Goal: Information Seeking & Learning: Compare options

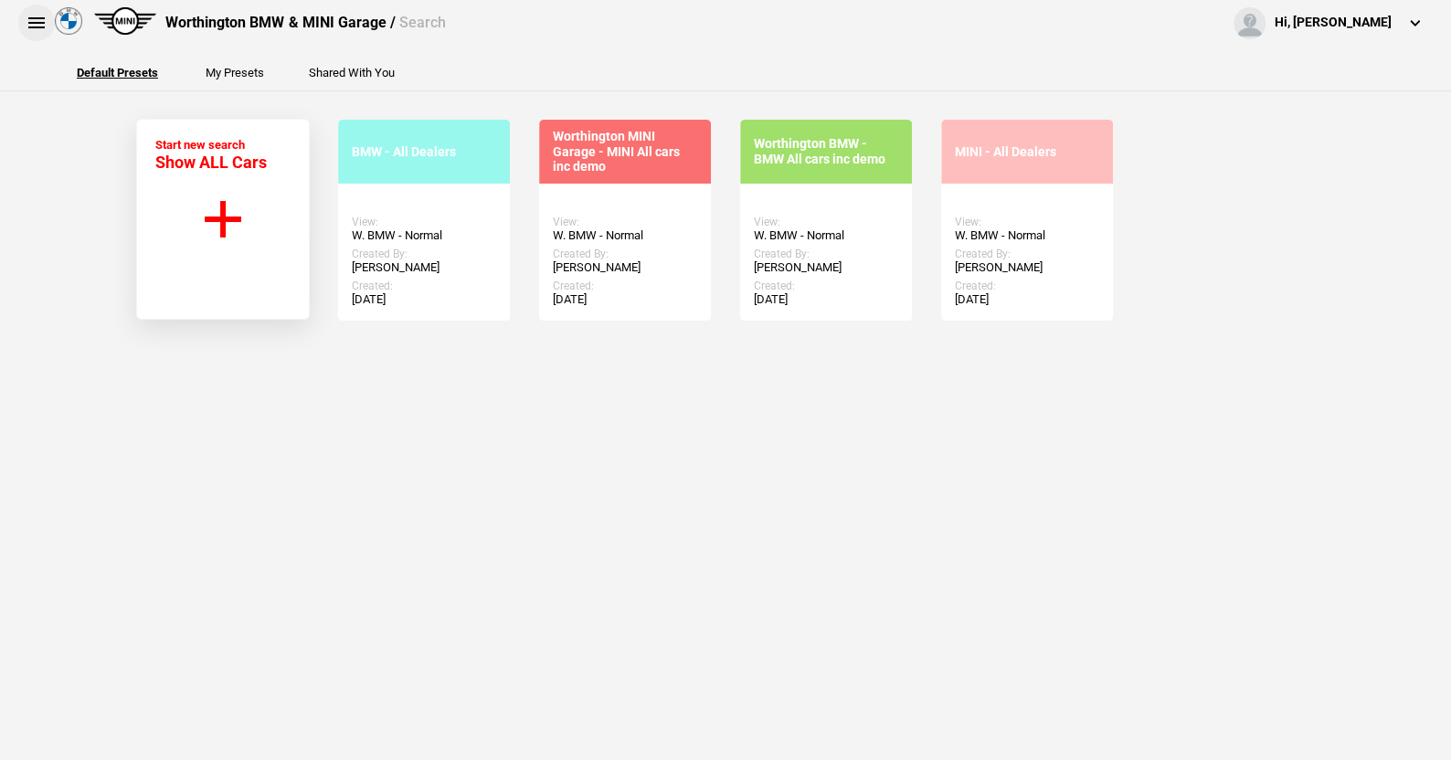
click at [29, 18] on button at bounding box center [36, 23] width 37 height 37
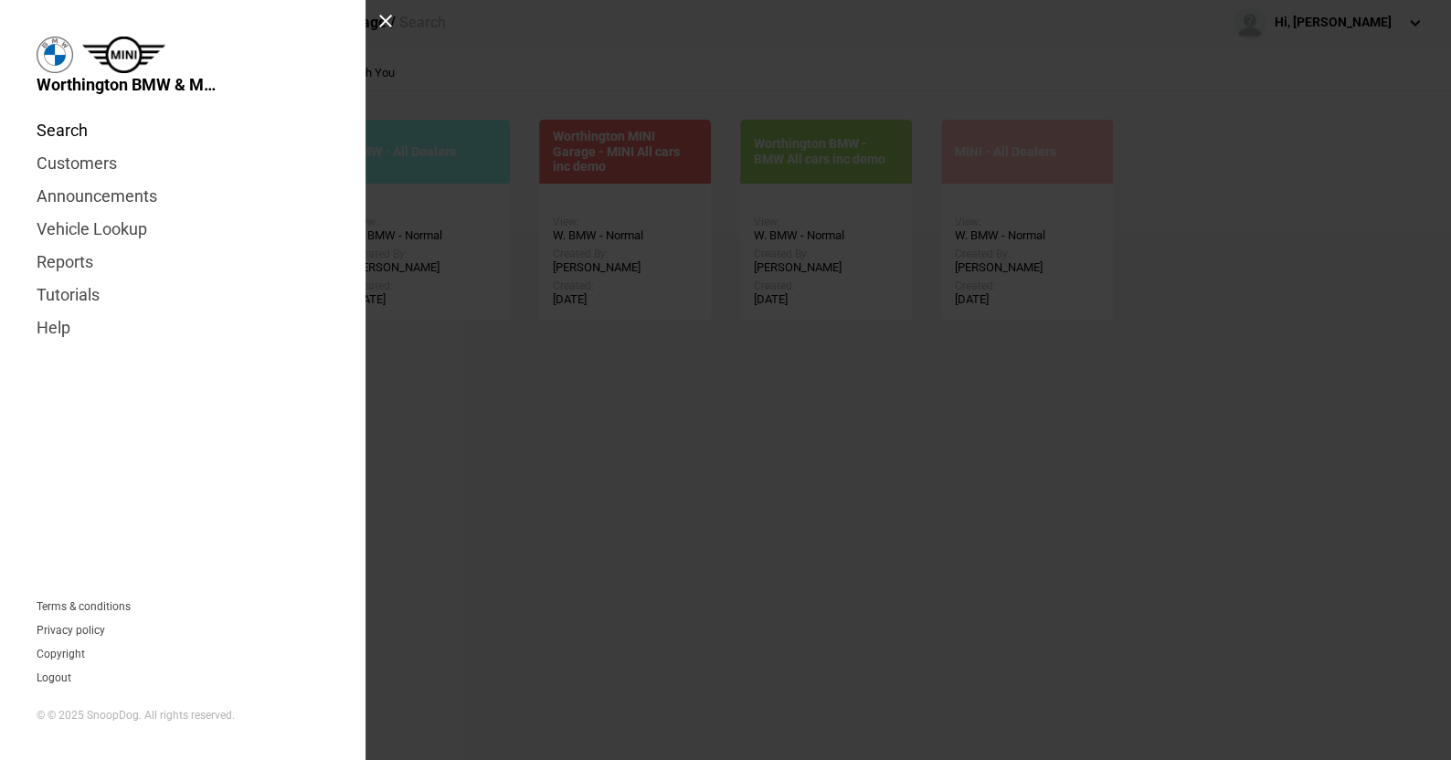
click at [68, 132] on link "Search" at bounding box center [183, 130] width 292 height 33
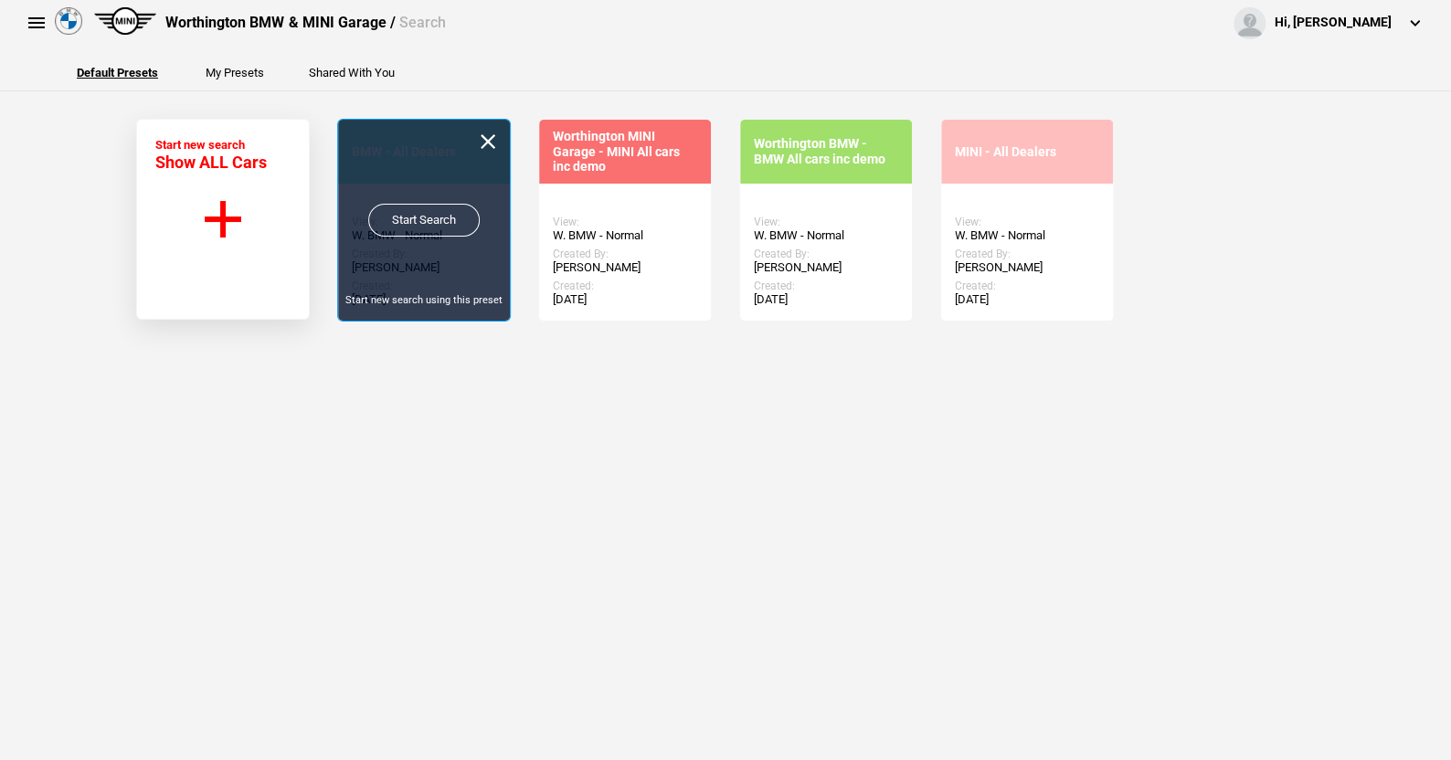
click at [408, 213] on link "Start Search" at bounding box center [423, 220] width 111 height 33
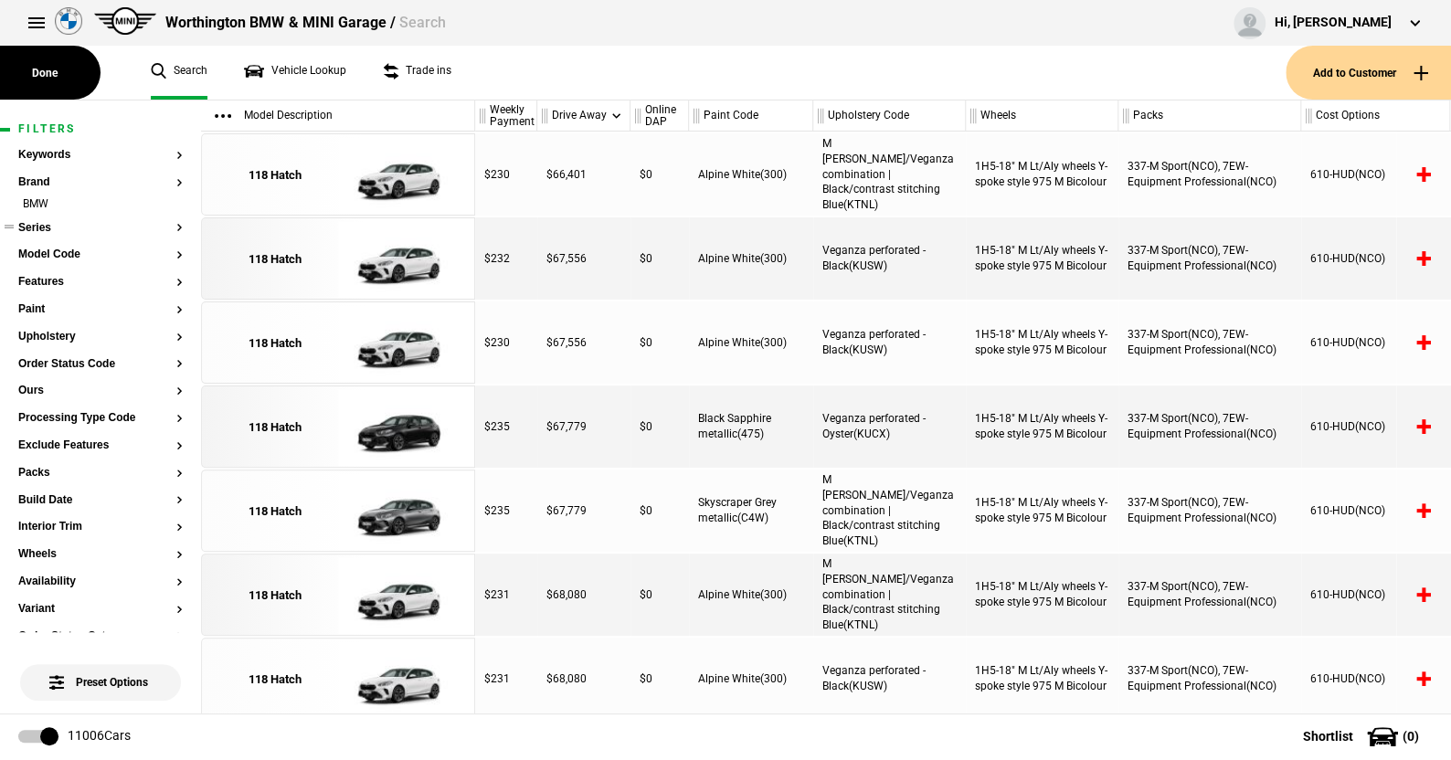
click at [43, 228] on button "Series" at bounding box center [100, 228] width 164 height 13
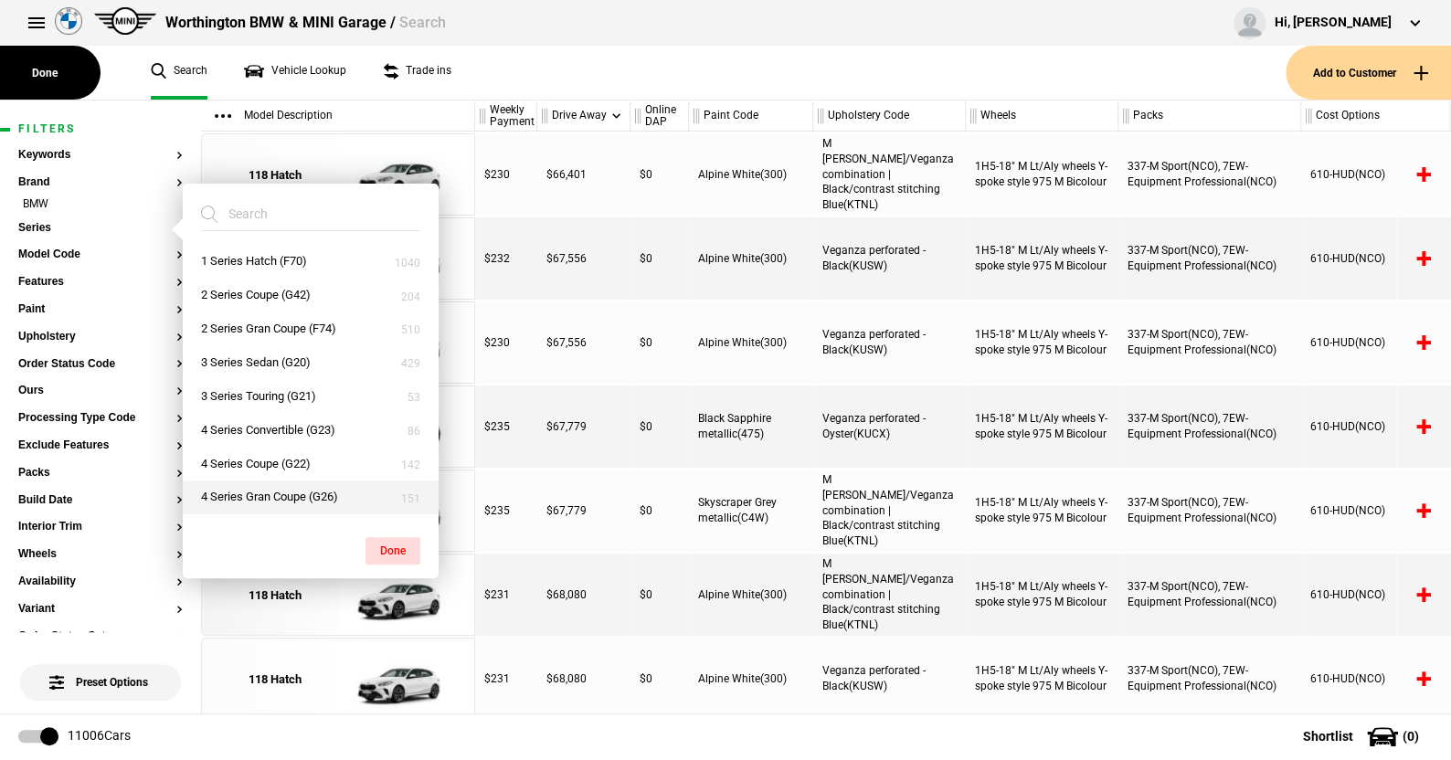
click at [261, 492] on button "4 Series Gran Coupe (G26)" at bounding box center [311, 498] width 256 height 34
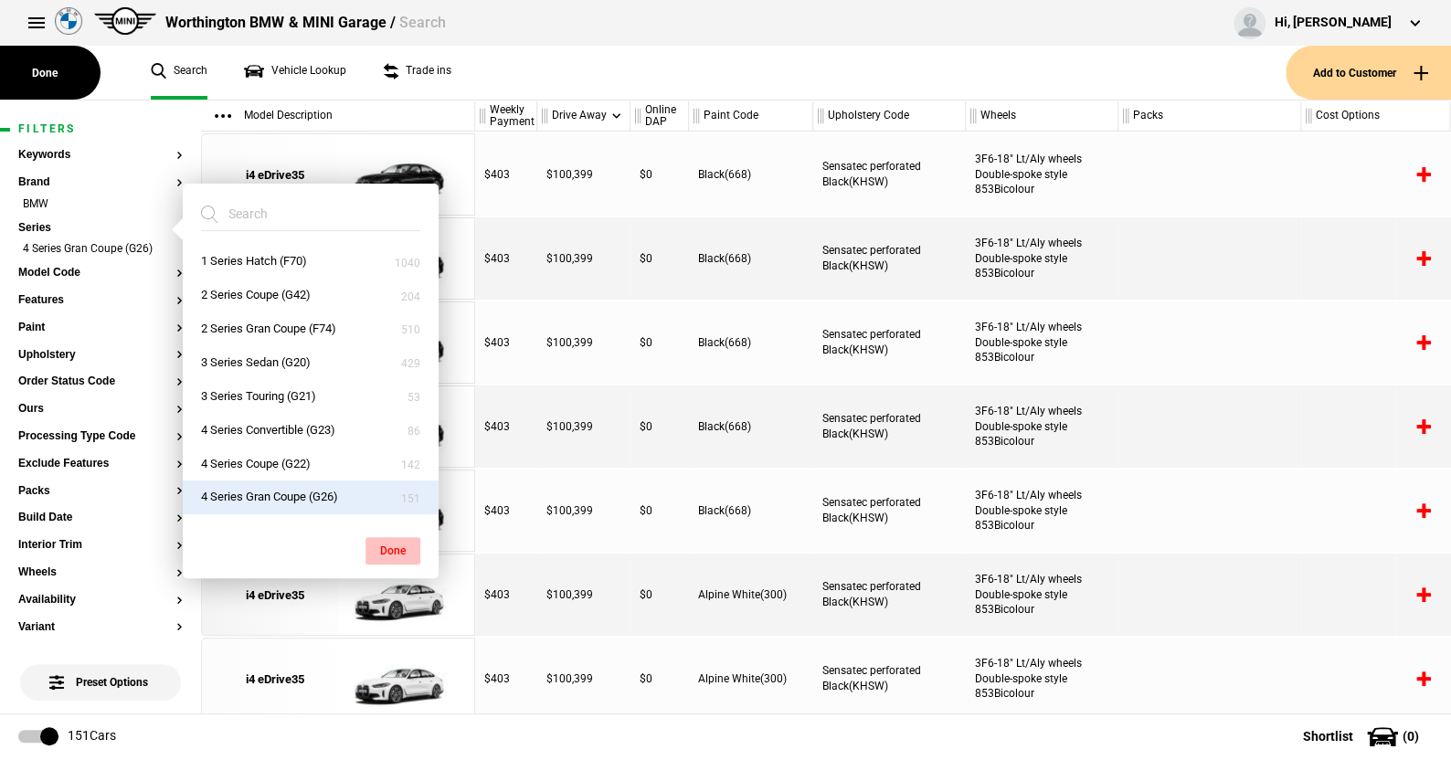
click at [388, 541] on button "Done" at bounding box center [392, 550] width 55 height 27
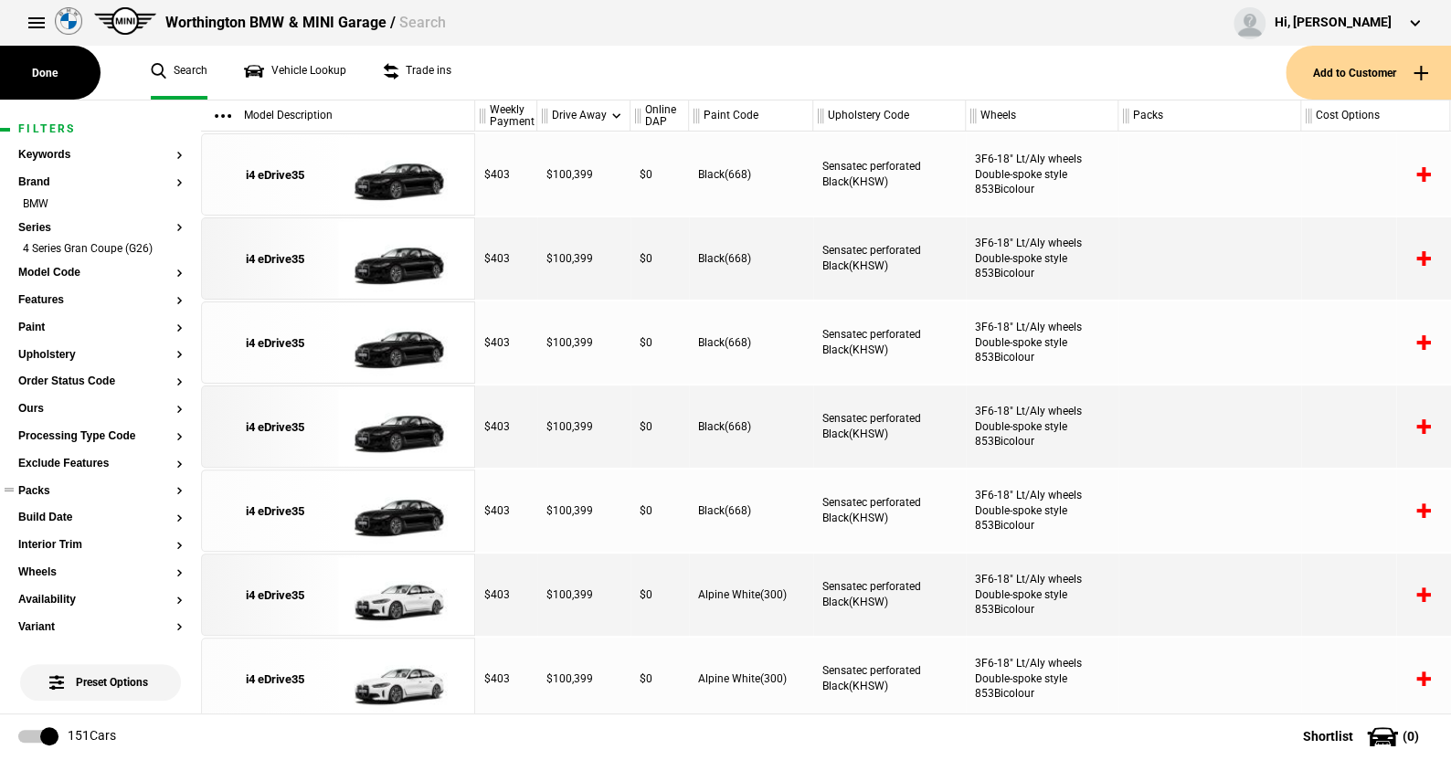
click at [46, 486] on button "Packs" at bounding box center [100, 491] width 164 height 13
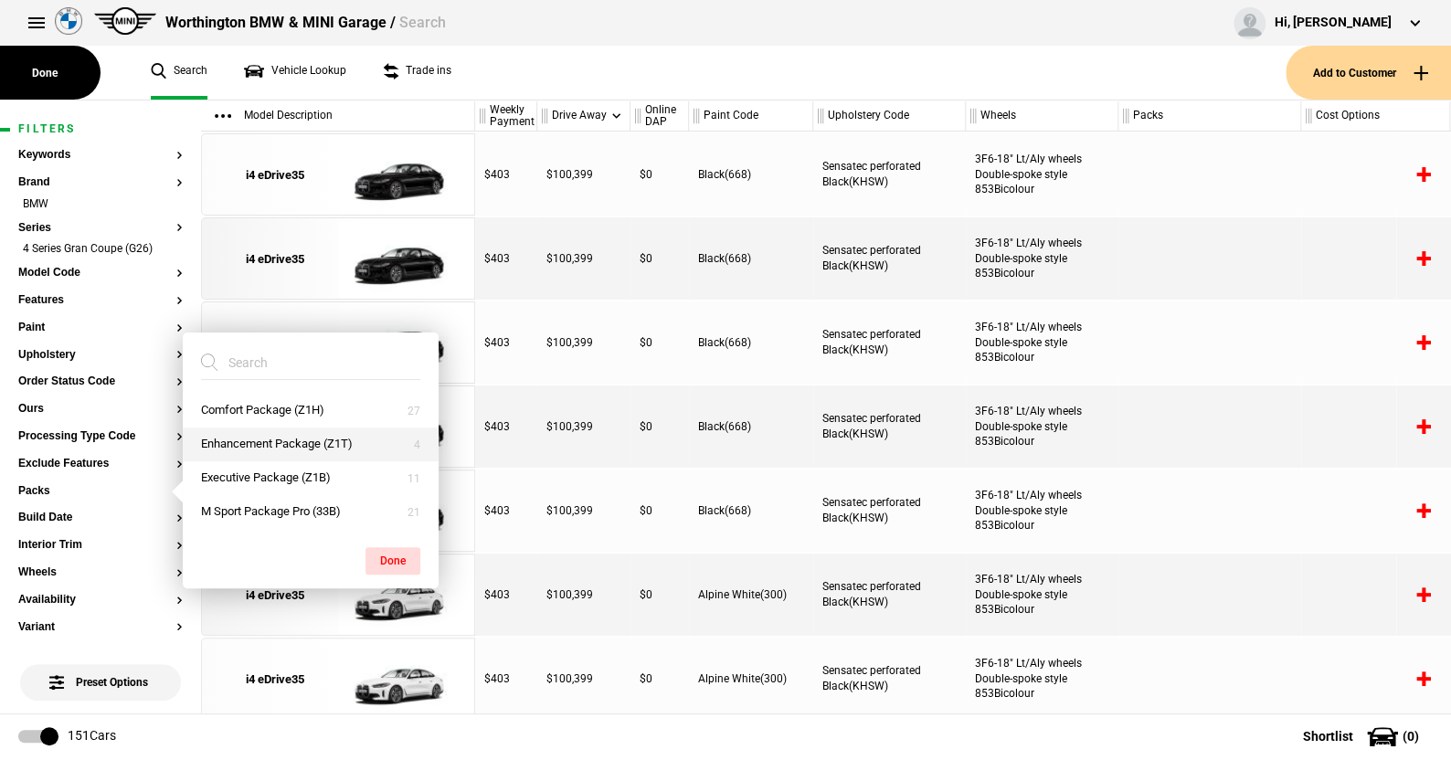
click at [252, 438] on button "Enhancement Package (Z1T)" at bounding box center [311, 445] width 256 height 34
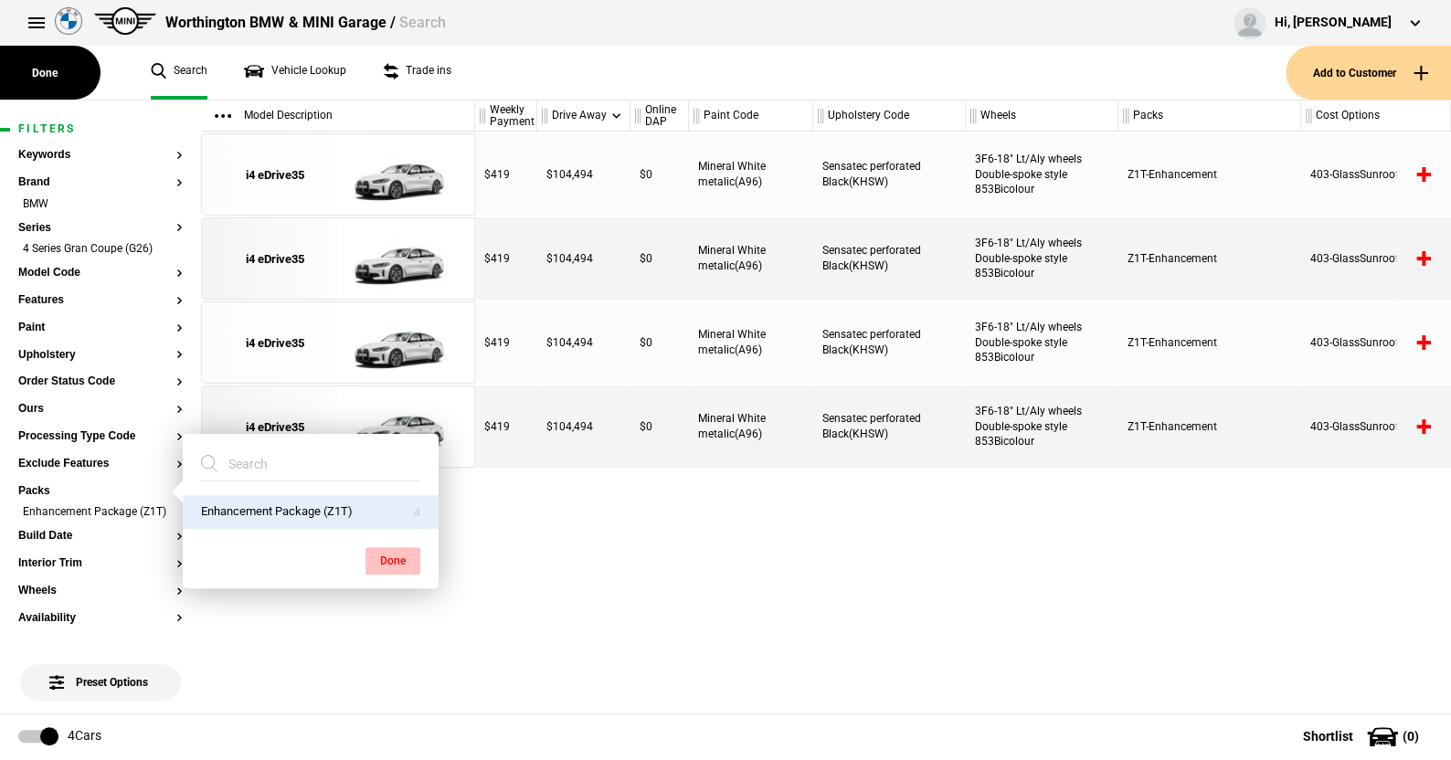
click at [383, 554] on button "Done" at bounding box center [392, 560] width 55 height 27
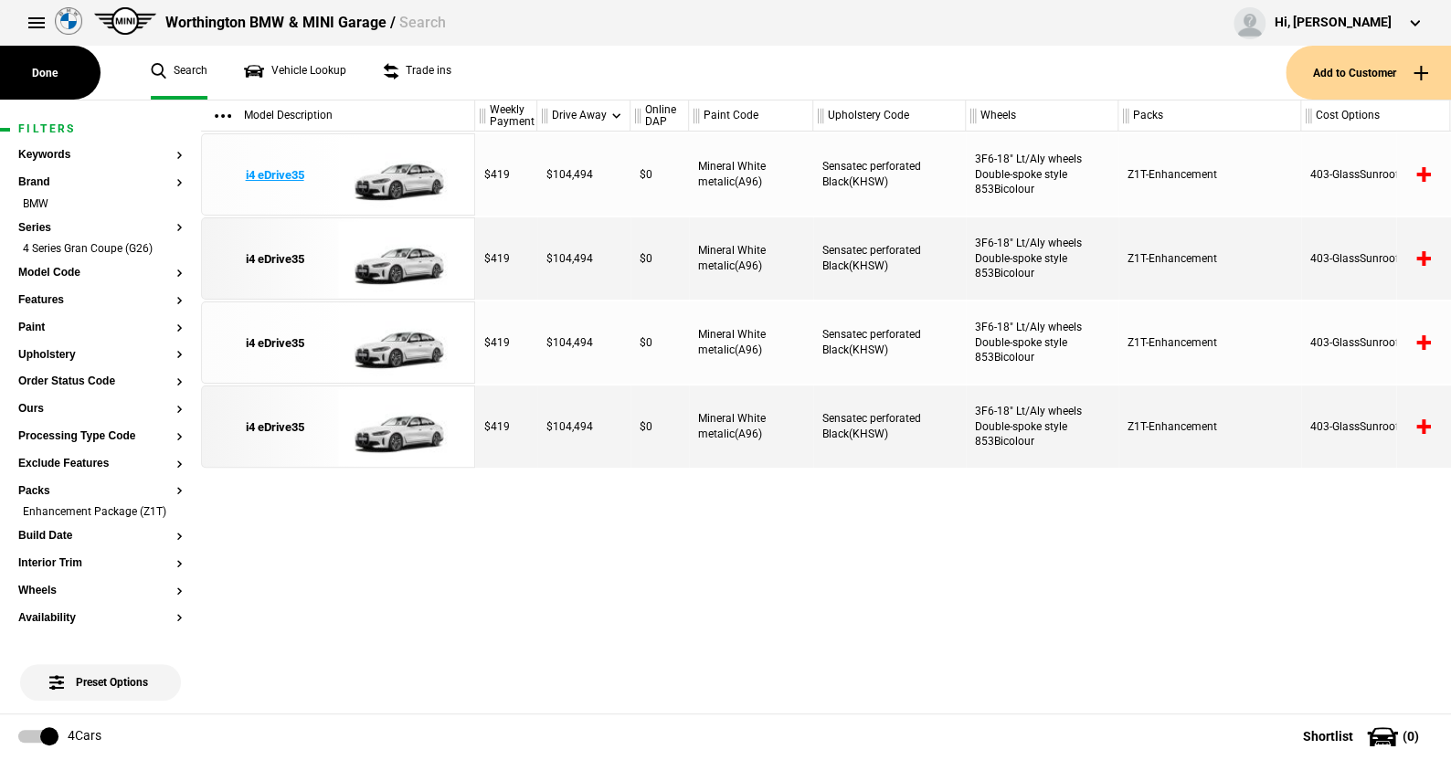
click at [404, 173] on img at bounding box center [401, 175] width 127 height 82
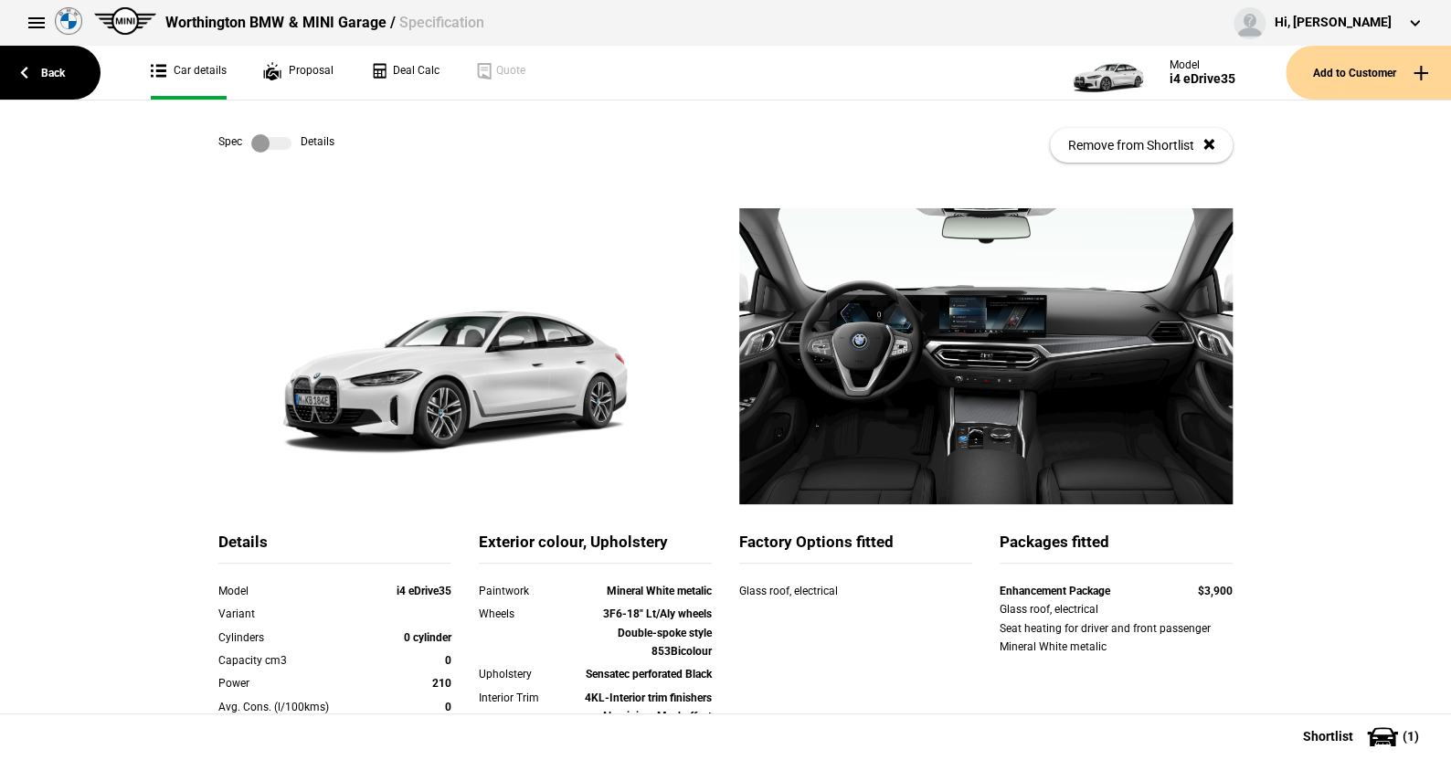
click at [278, 137] on label at bounding box center [271, 143] width 40 height 18
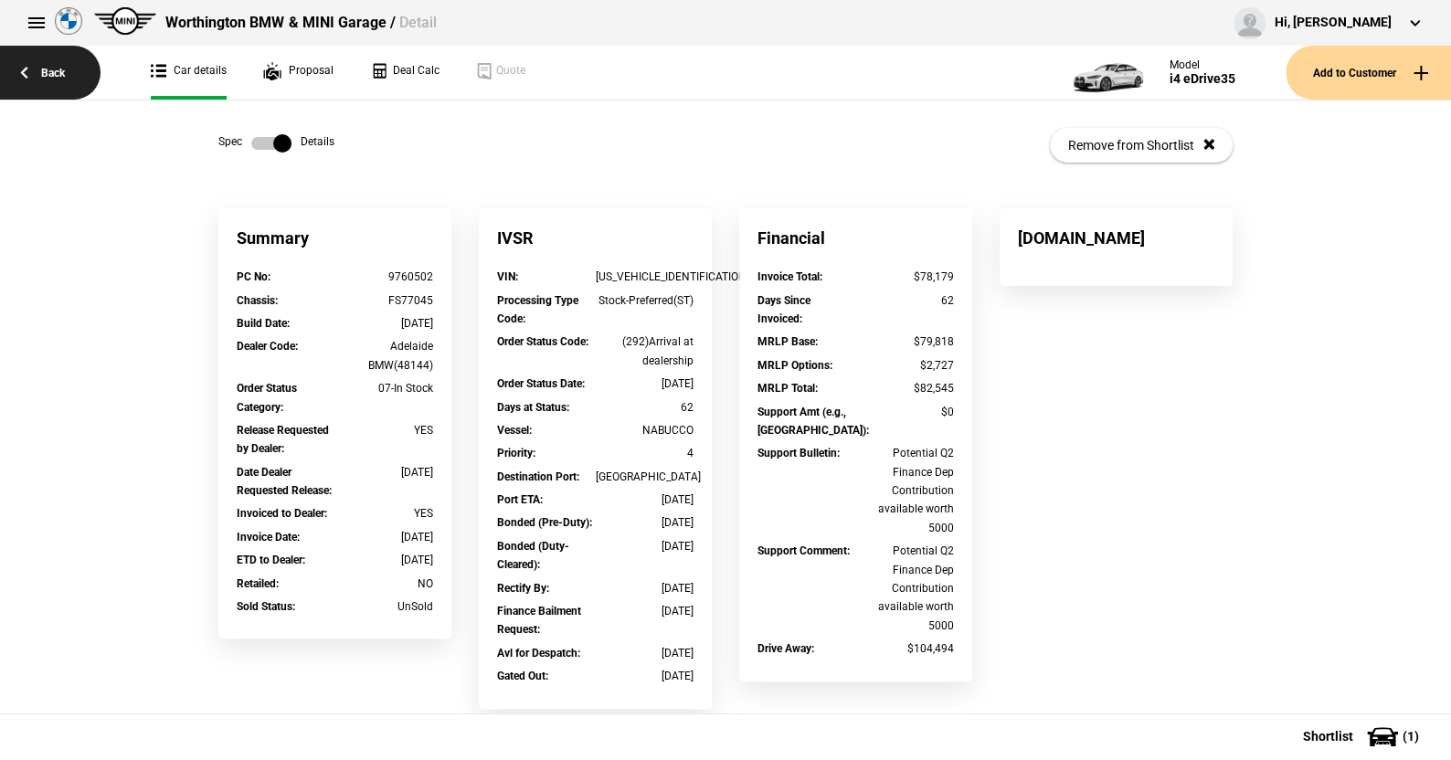
click at [57, 70] on link "Back" at bounding box center [50, 73] width 101 height 54
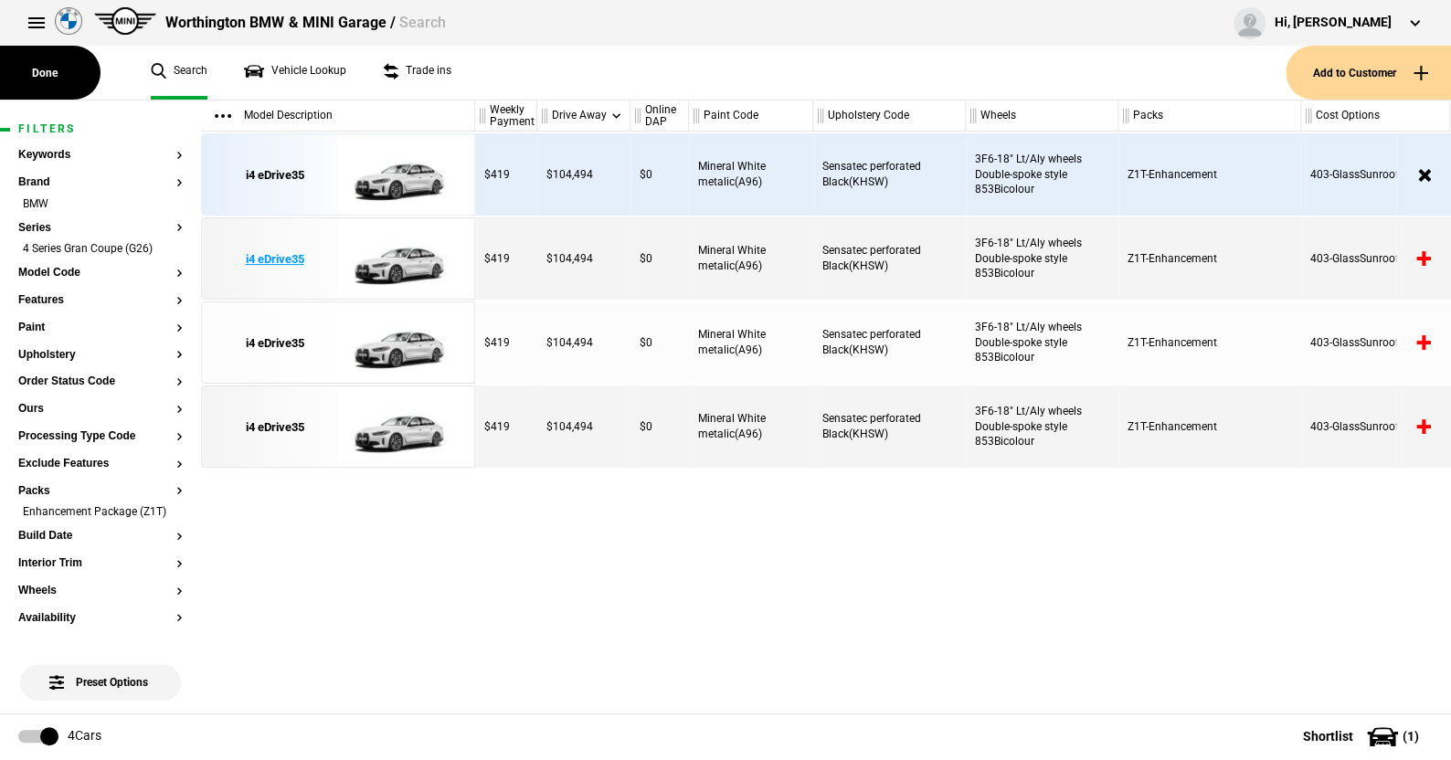
click at [395, 263] on img at bounding box center [401, 259] width 127 height 82
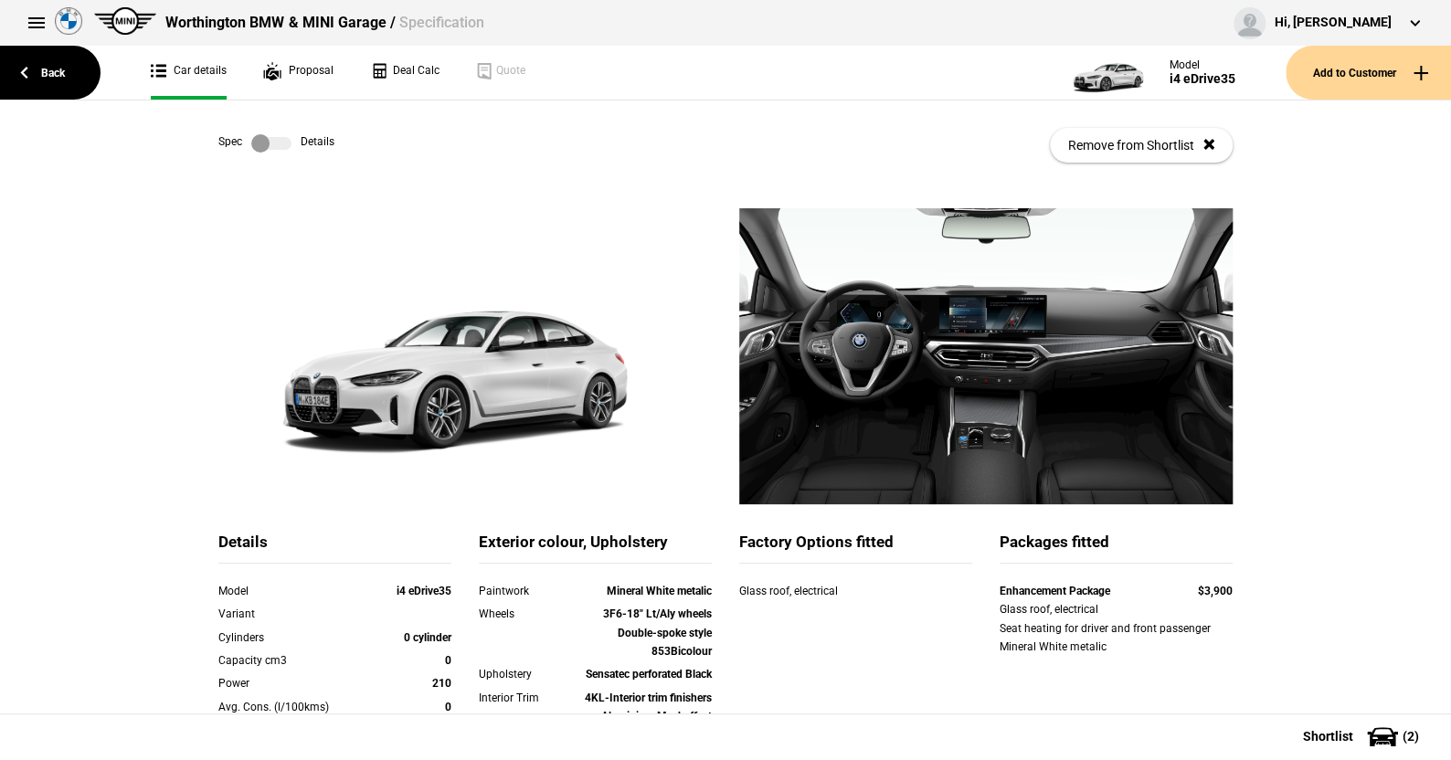
click at [278, 144] on label at bounding box center [271, 143] width 40 height 18
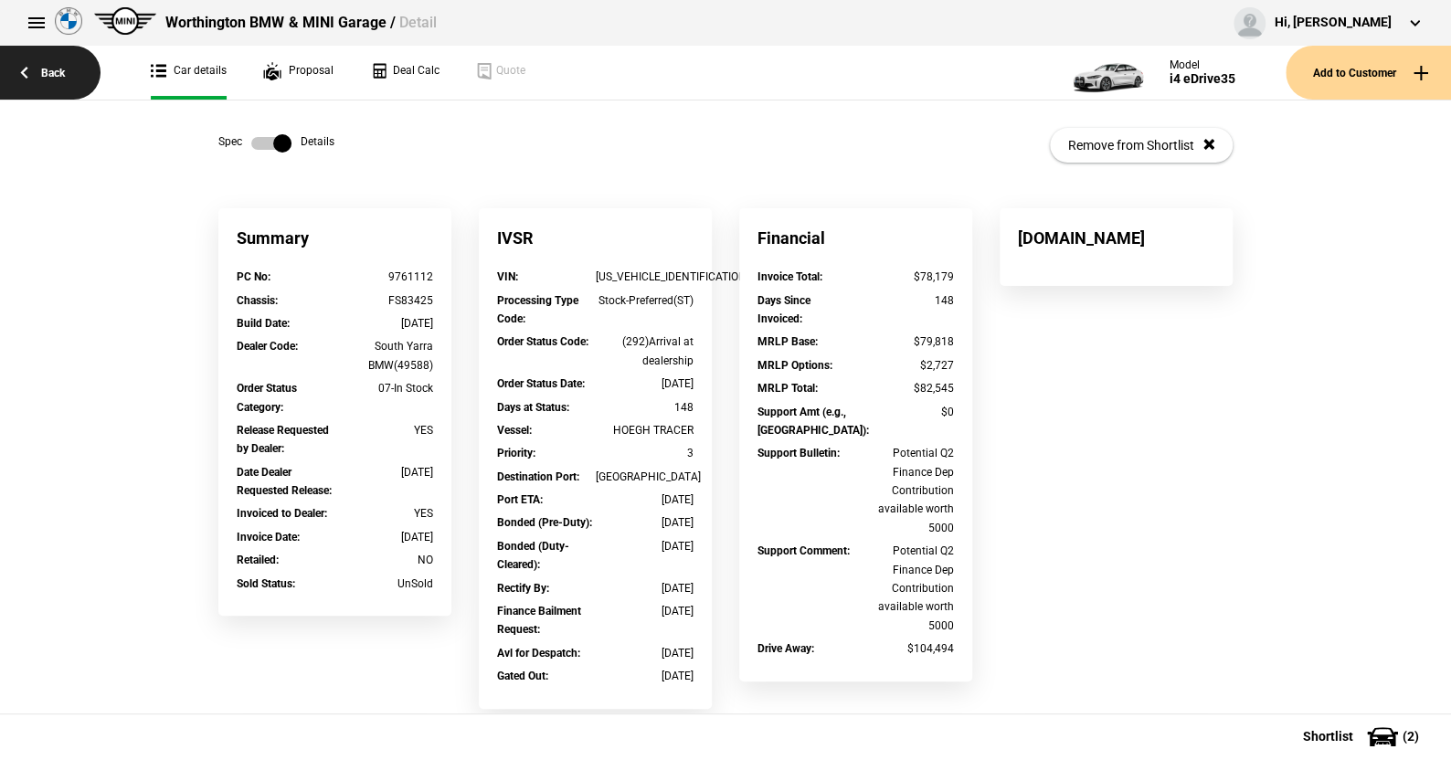
click at [56, 72] on link "Back" at bounding box center [50, 73] width 101 height 54
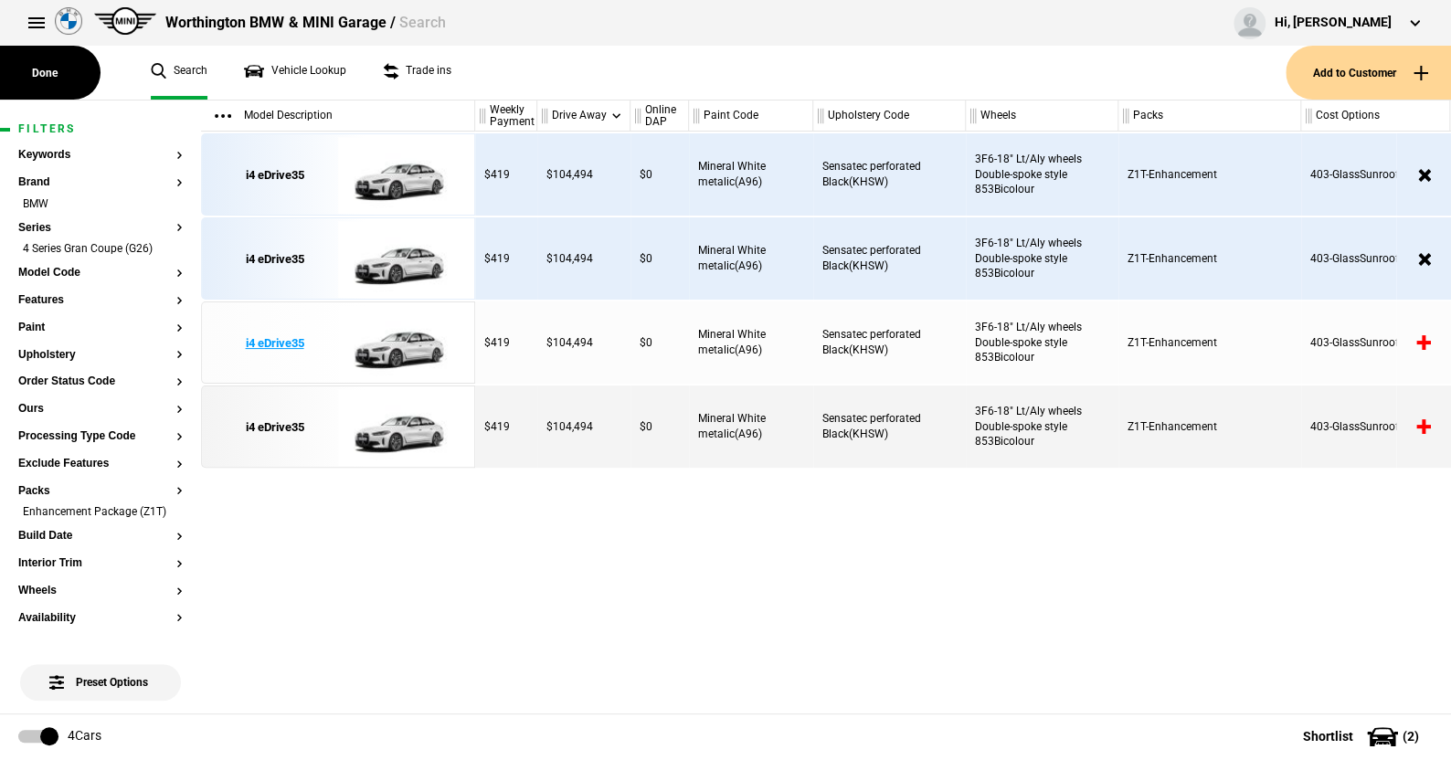
click at [400, 335] on img at bounding box center [401, 343] width 127 height 82
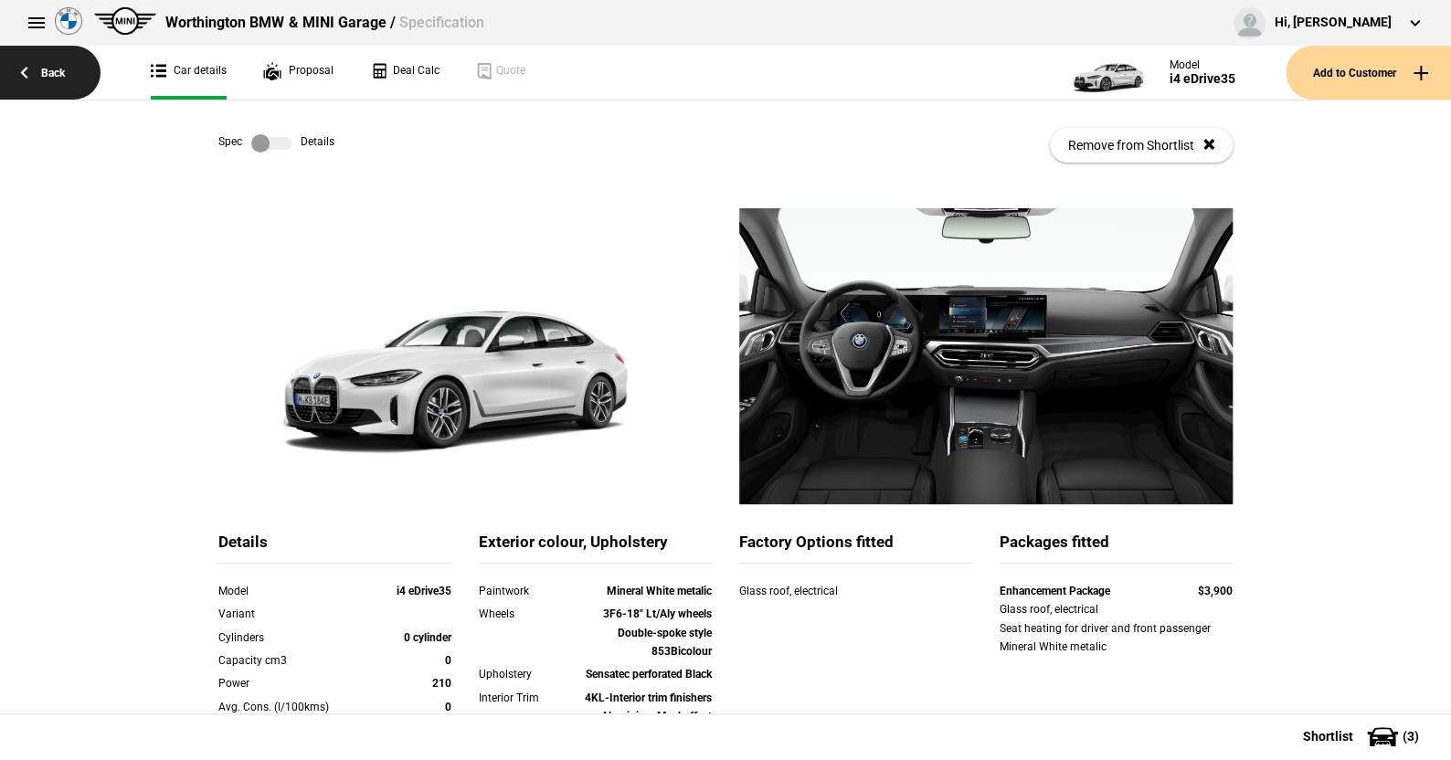
click at [60, 73] on link "Back" at bounding box center [50, 73] width 101 height 54
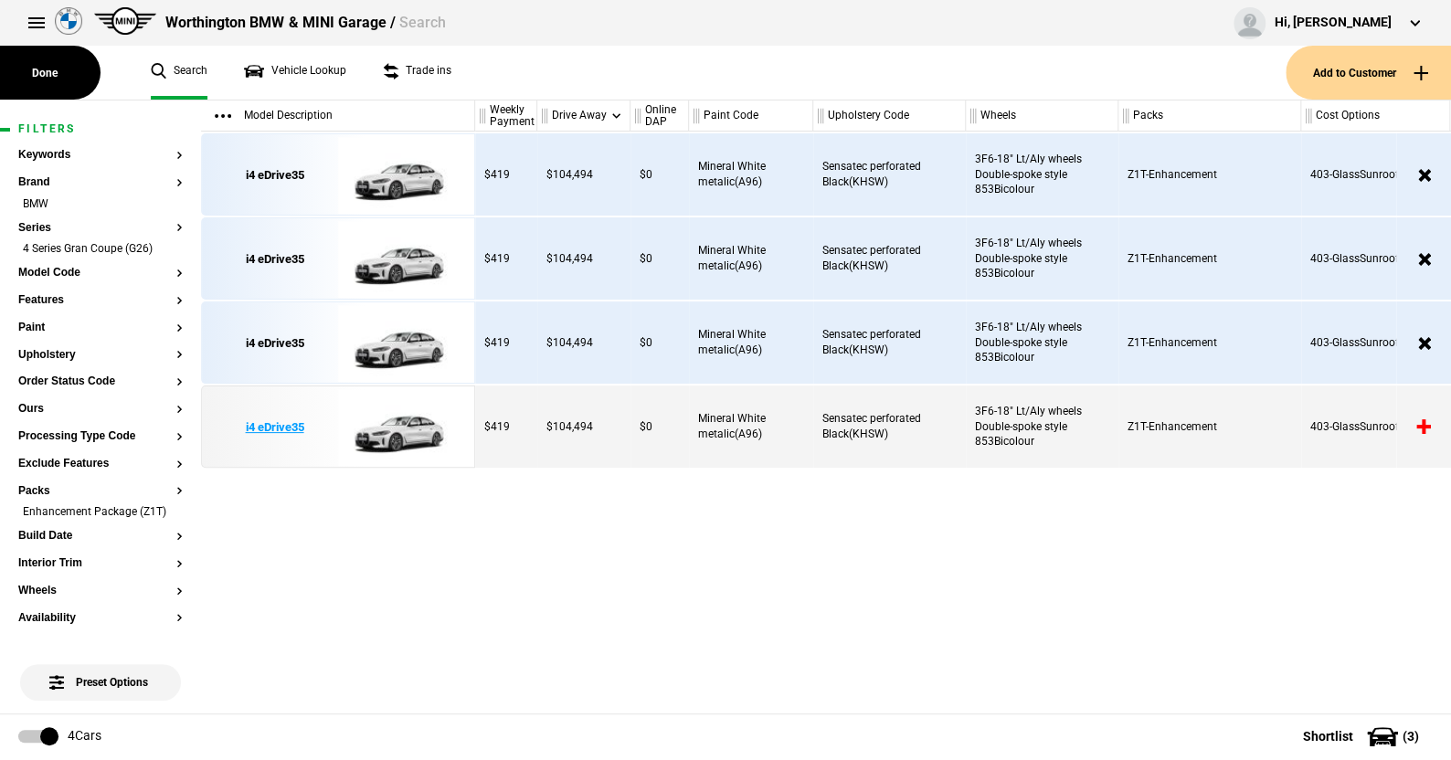
click at [405, 433] on img at bounding box center [401, 427] width 127 height 82
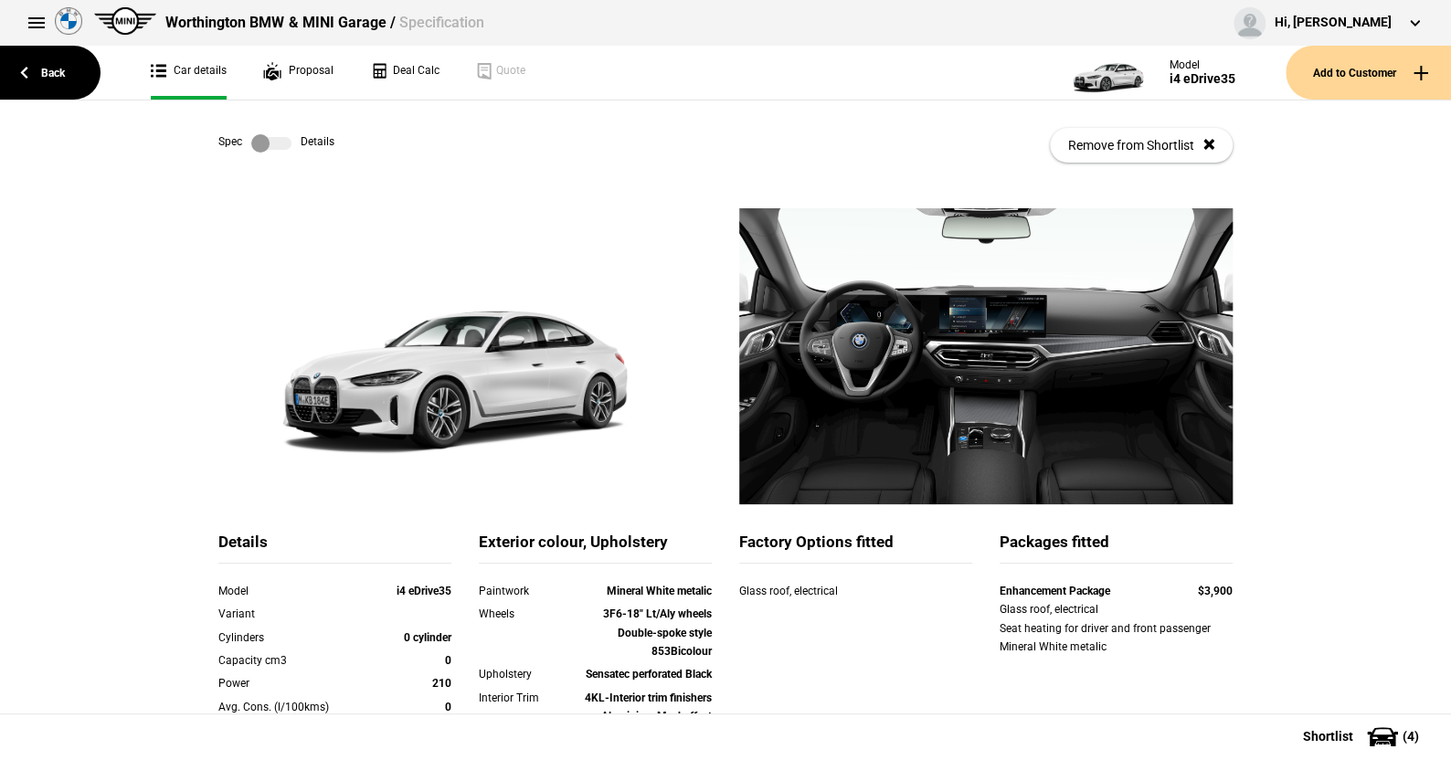
click at [269, 134] on label at bounding box center [271, 143] width 40 height 18
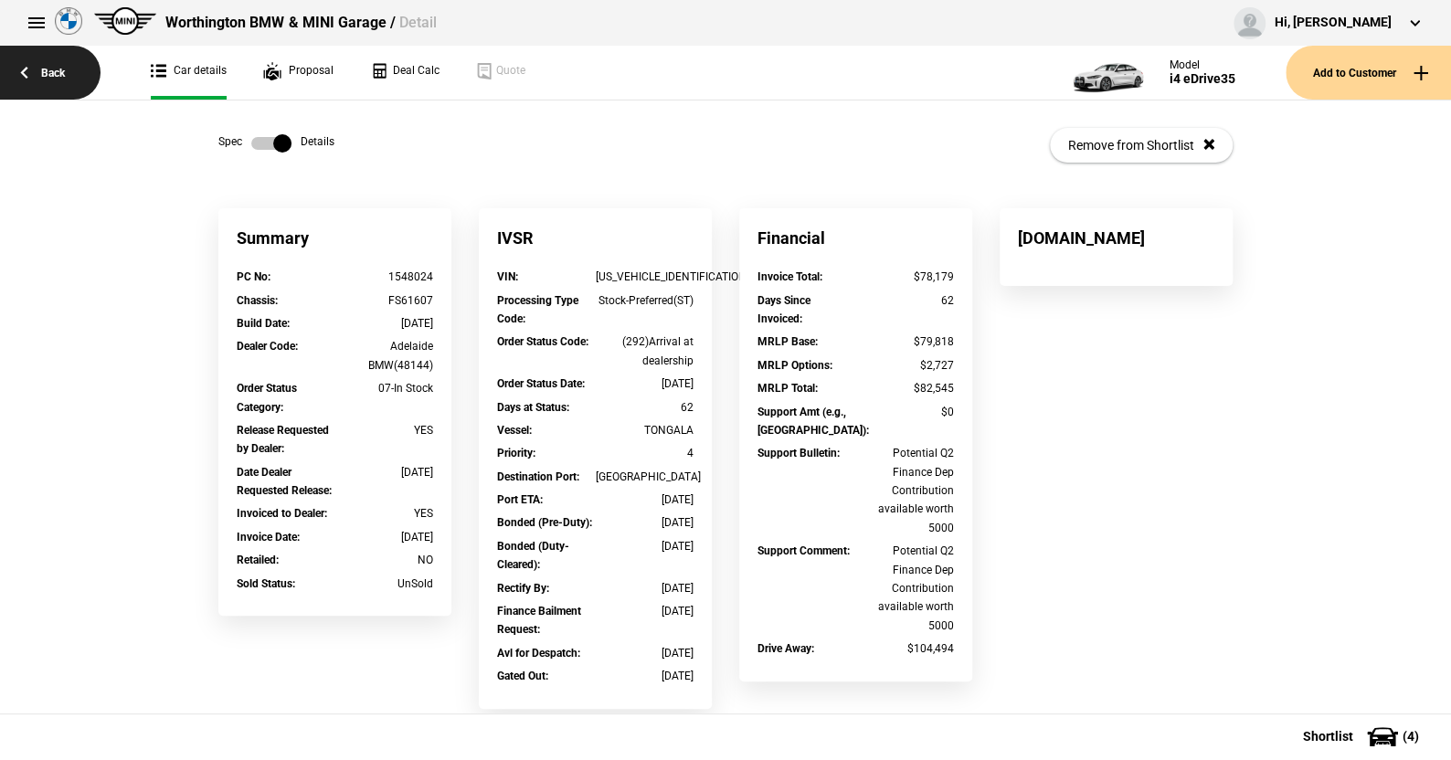
click at [48, 72] on link "Back" at bounding box center [50, 73] width 101 height 54
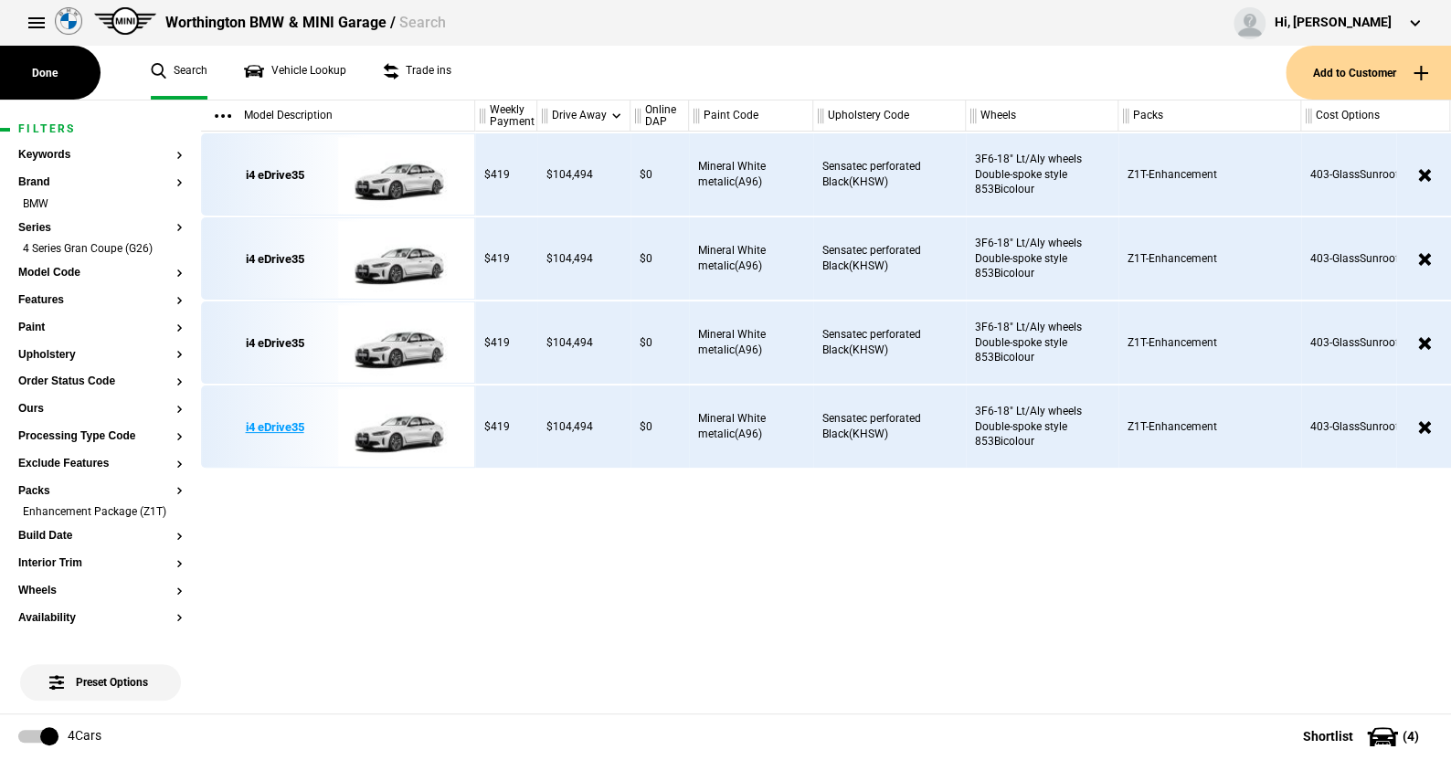
click at [398, 425] on img at bounding box center [401, 427] width 127 height 82
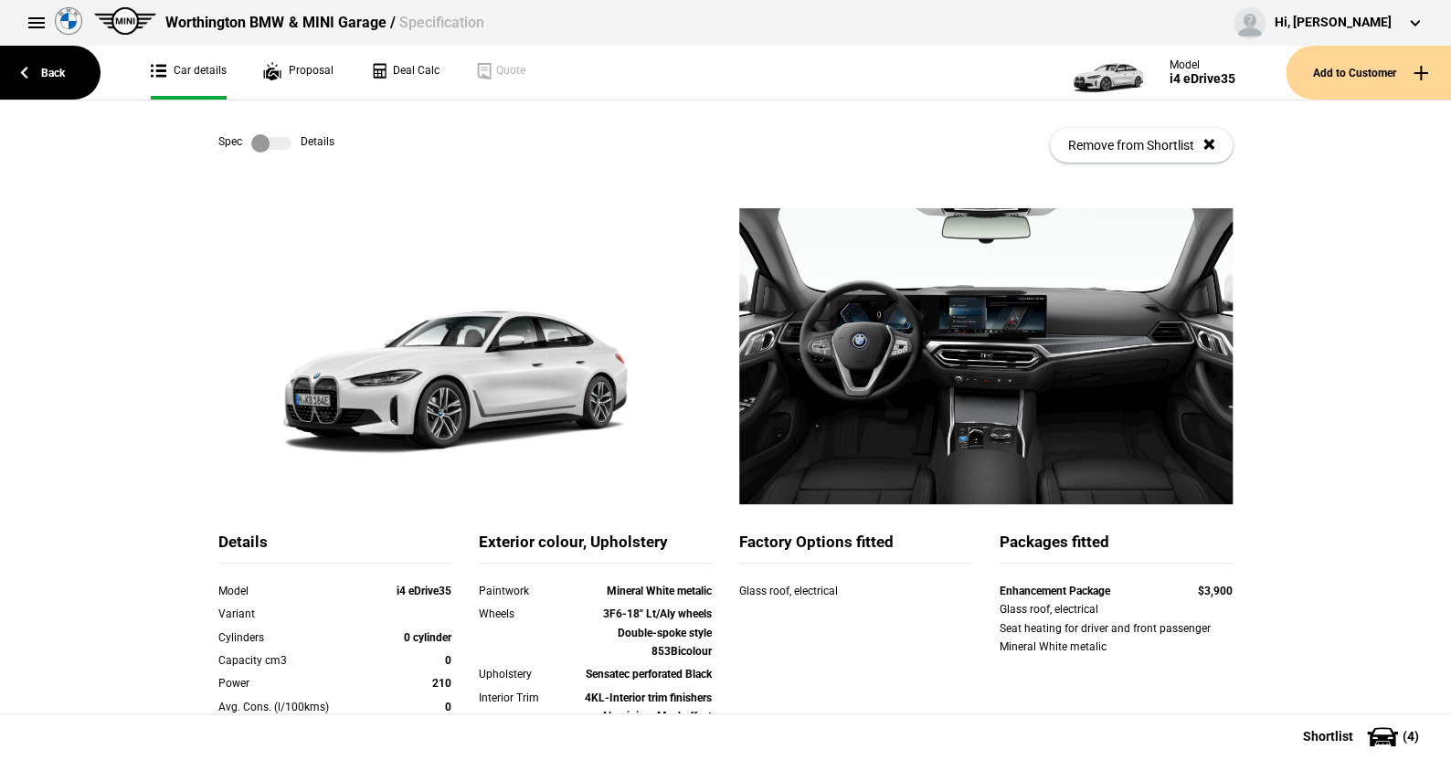
click at [279, 138] on label at bounding box center [271, 143] width 40 height 18
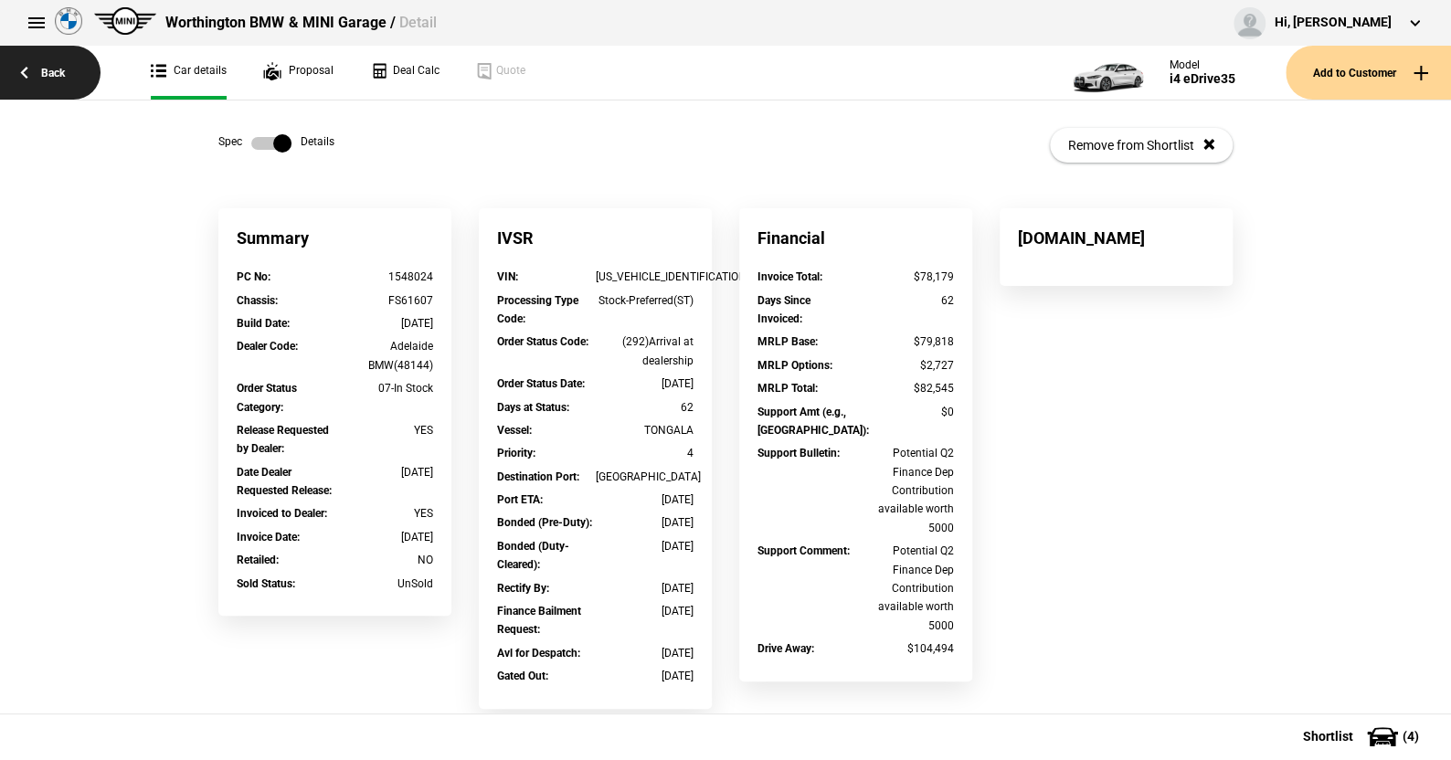
click at [52, 63] on link "Back" at bounding box center [50, 73] width 101 height 54
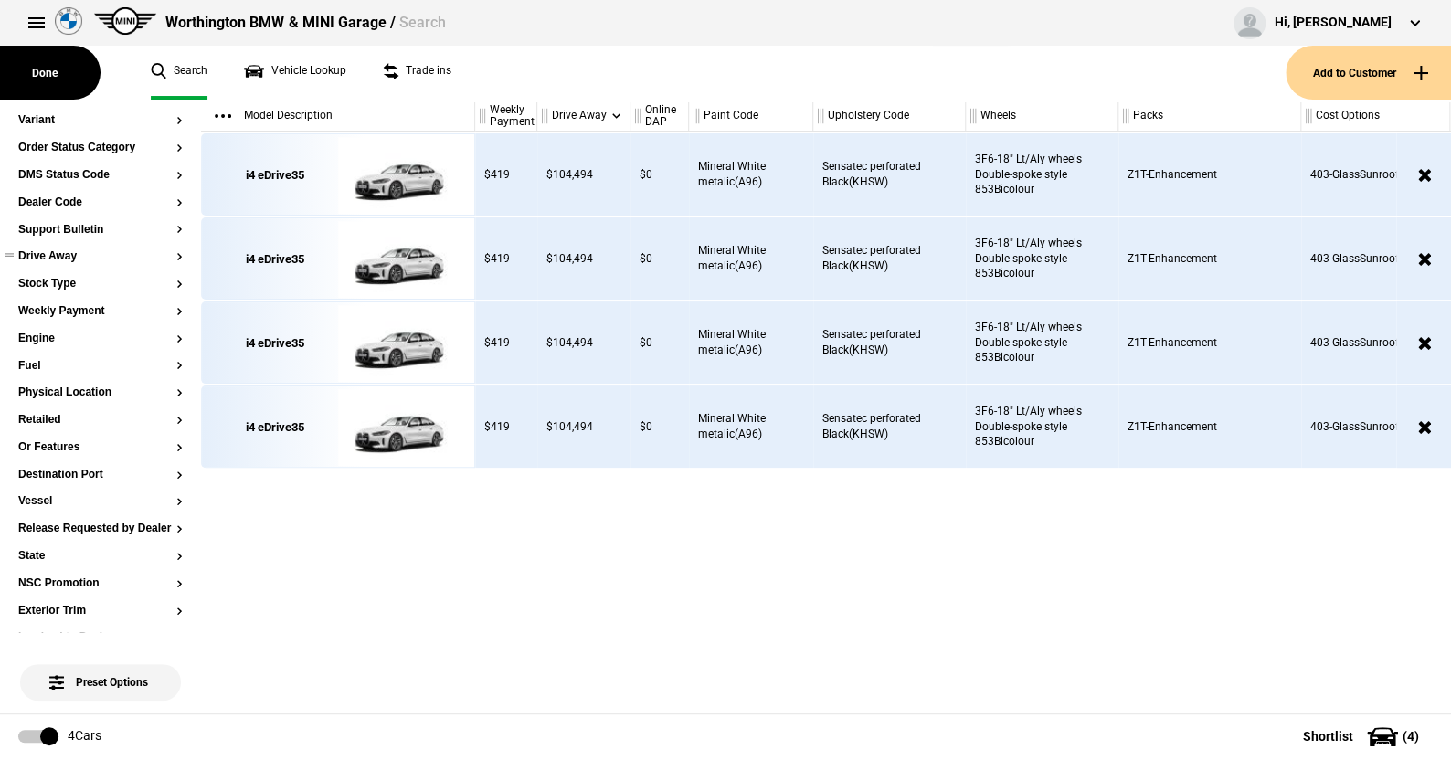
scroll to position [548, 0]
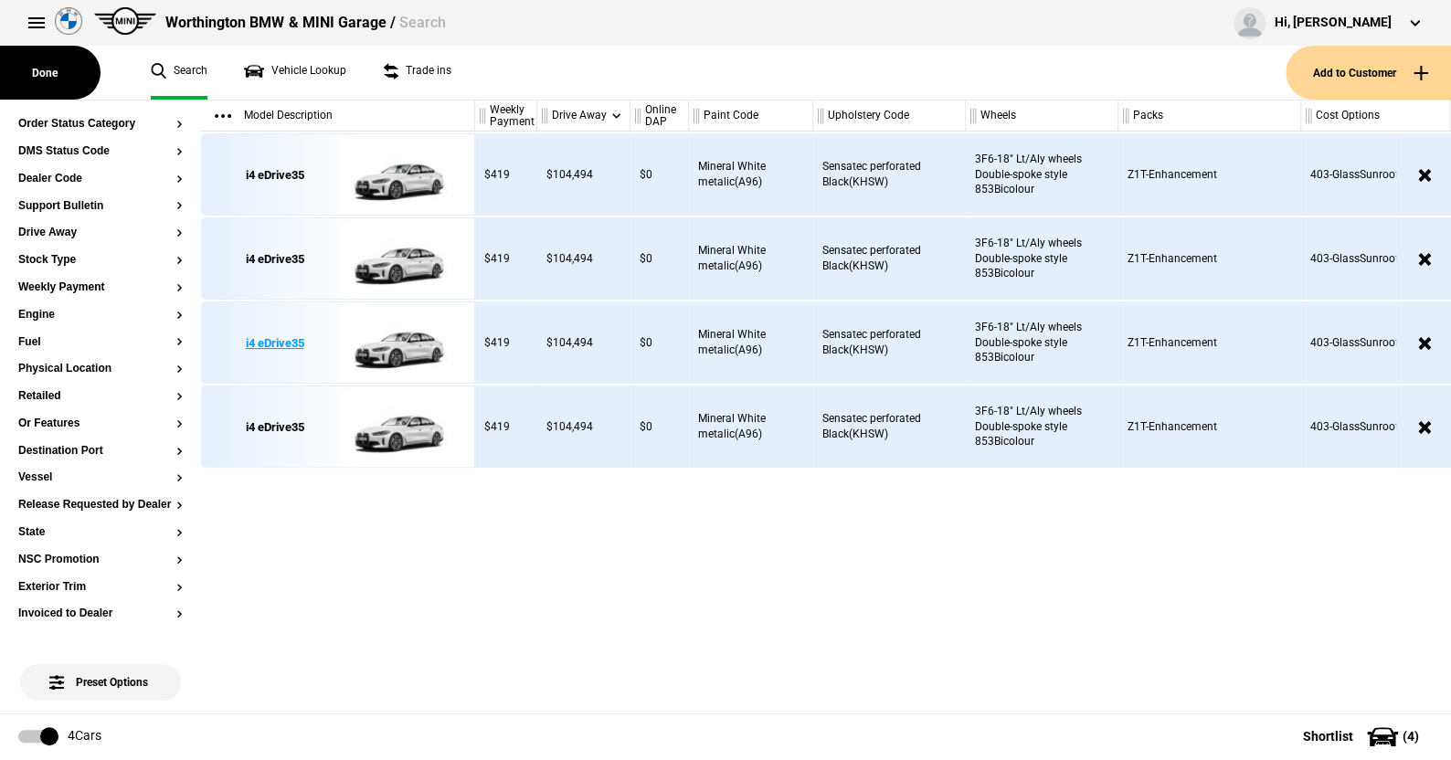
click at [407, 339] on img at bounding box center [401, 343] width 127 height 82
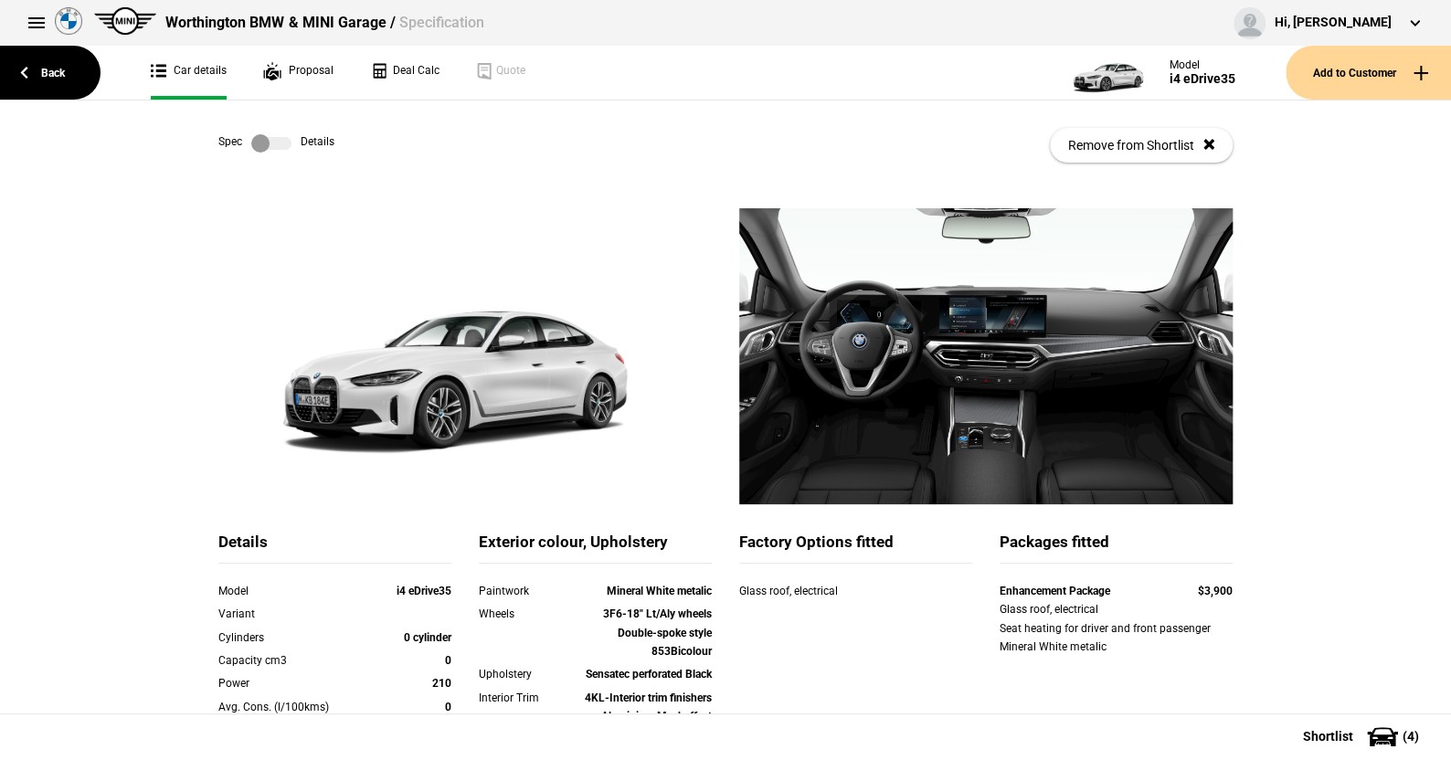
click at [280, 136] on label at bounding box center [271, 143] width 40 height 18
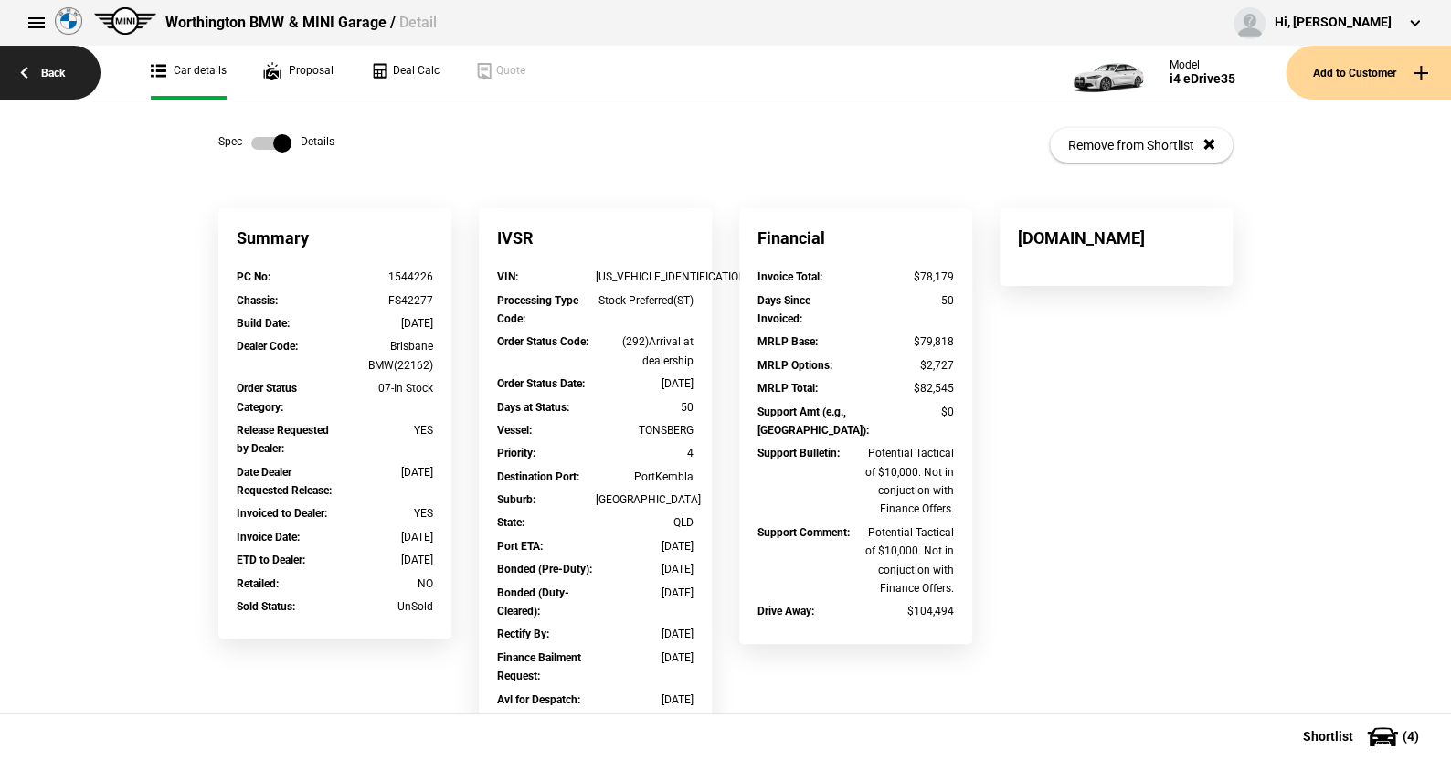
click at [54, 63] on link "Back" at bounding box center [50, 73] width 101 height 54
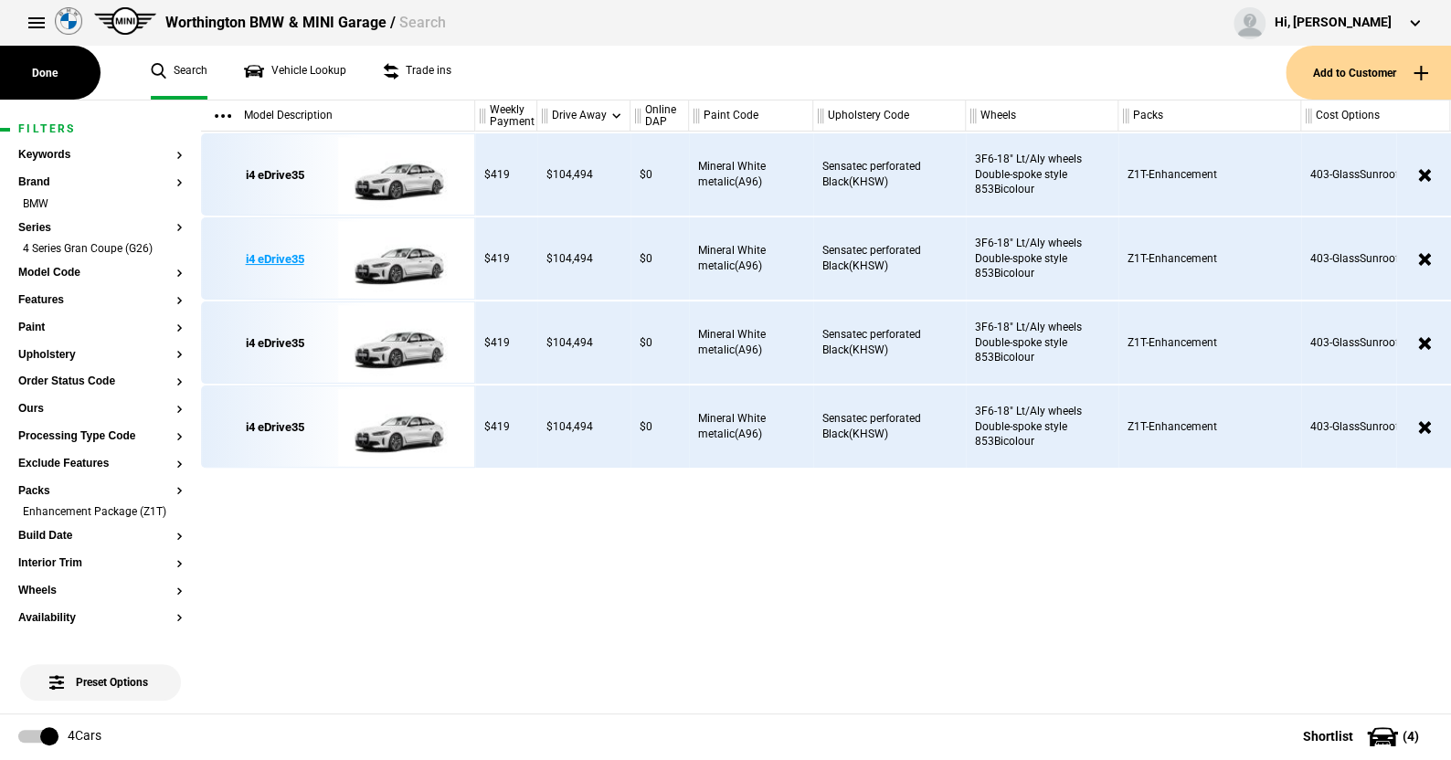
click at [403, 257] on img at bounding box center [401, 259] width 127 height 82
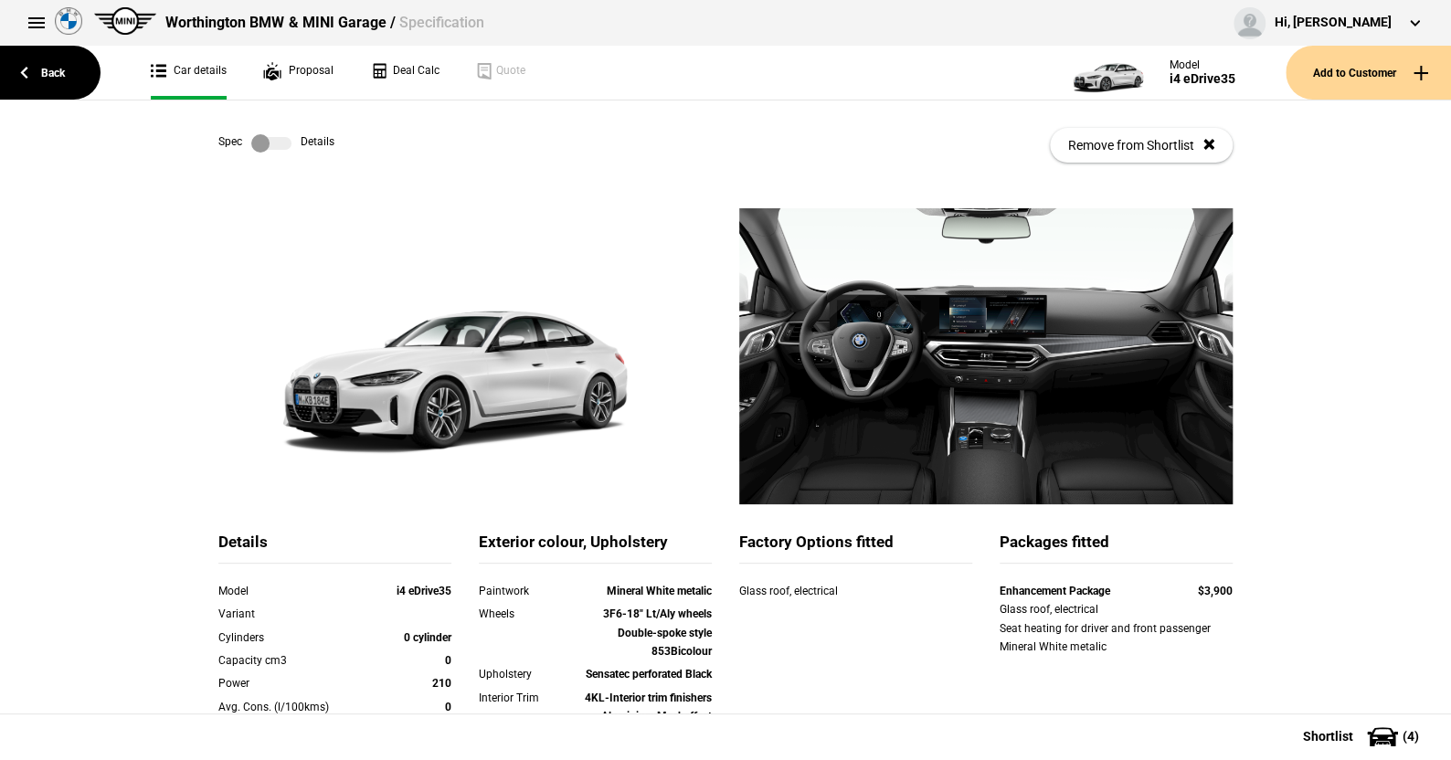
click at [281, 143] on label at bounding box center [271, 143] width 40 height 18
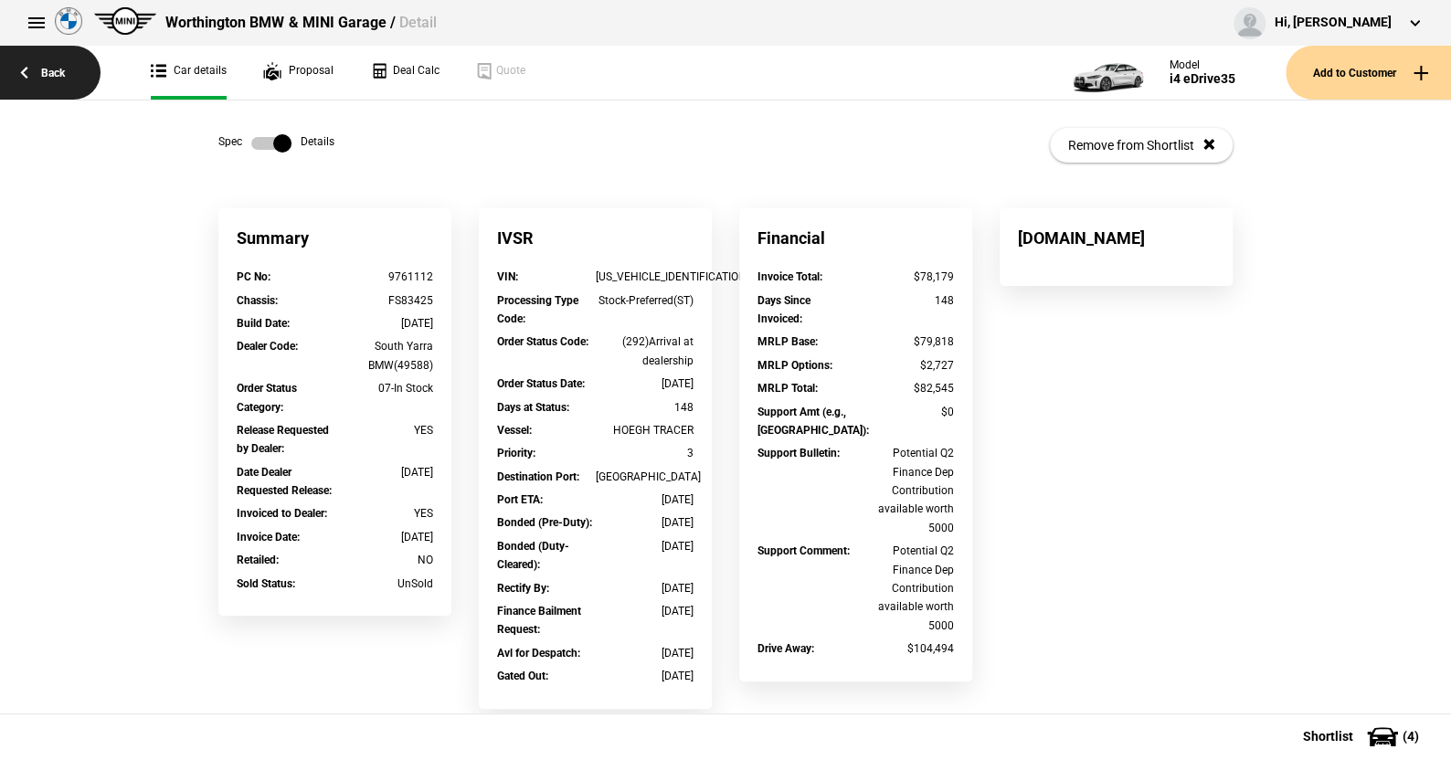
click at [62, 71] on link "Back" at bounding box center [50, 73] width 101 height 54
